Goal: Task Accomplishment & Management: Complete application form

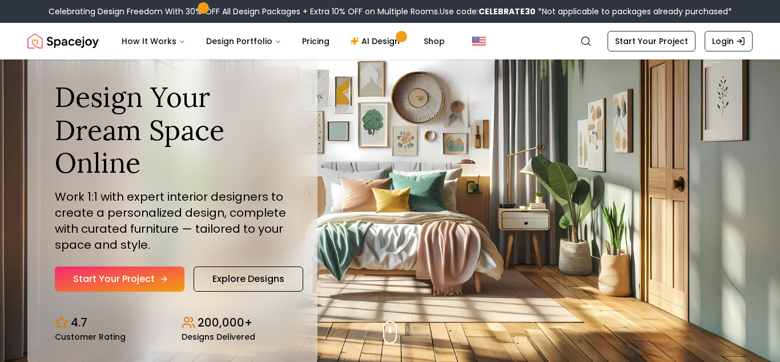
click at [89, 282] on link "Start Your Project" at bounding box center [120, 278] width 130 height 25
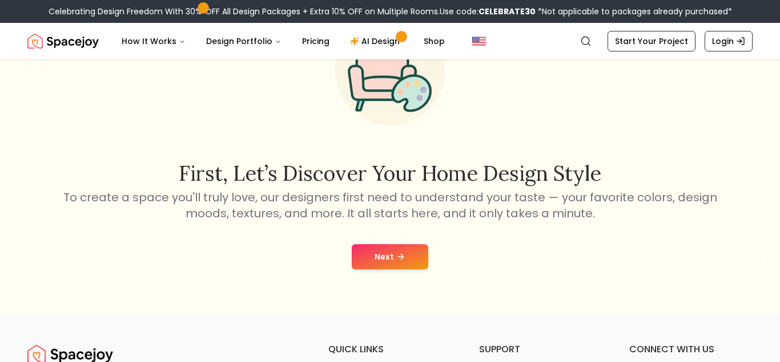
scroll to position [77, 0]
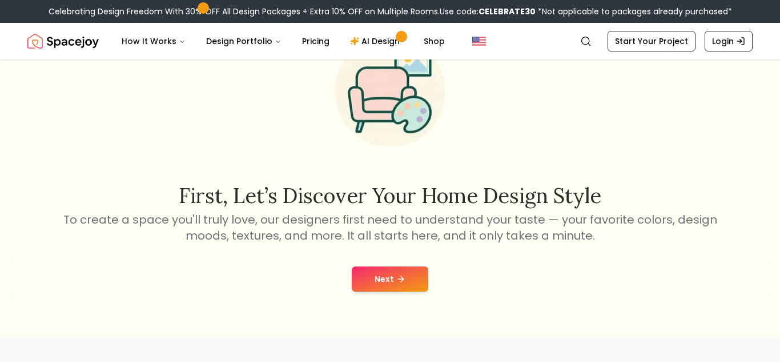
click at [390, 277] on button "Next" at bounding box center [390, 278] width 77 height 25
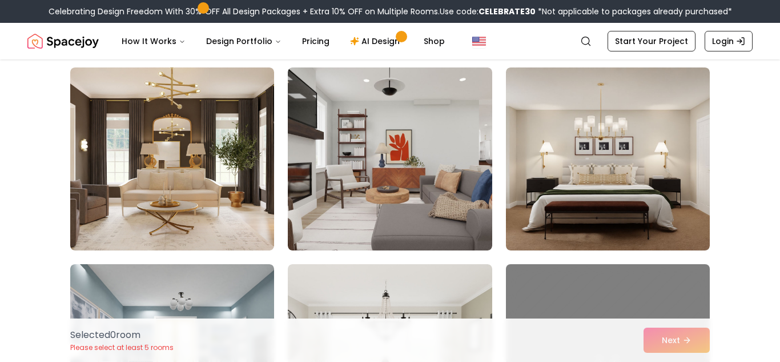
scroll to position [1084, 0]
